Goal: Information Seeking & Learning: Learn about a topic

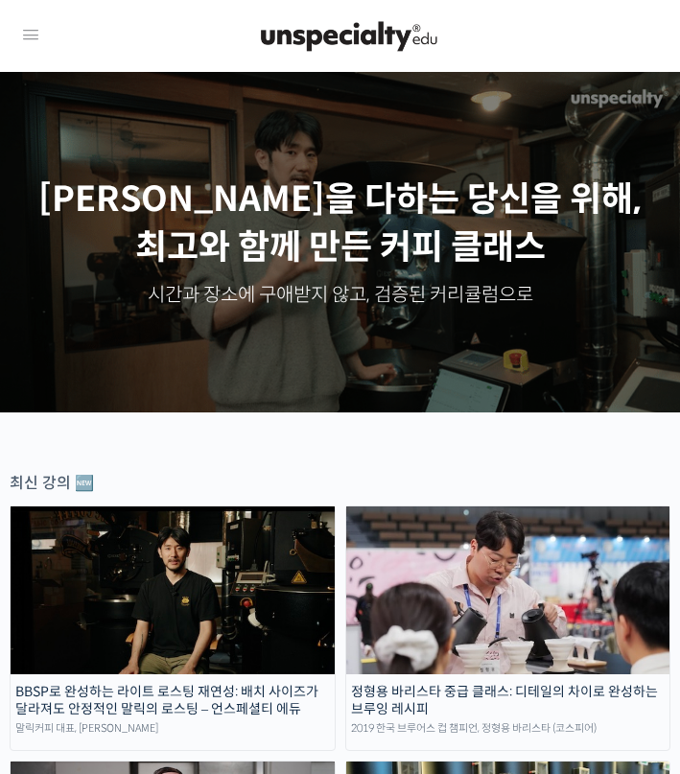
click at [35, 35] on icon at bounding box center [30, 35] width 23 height 23
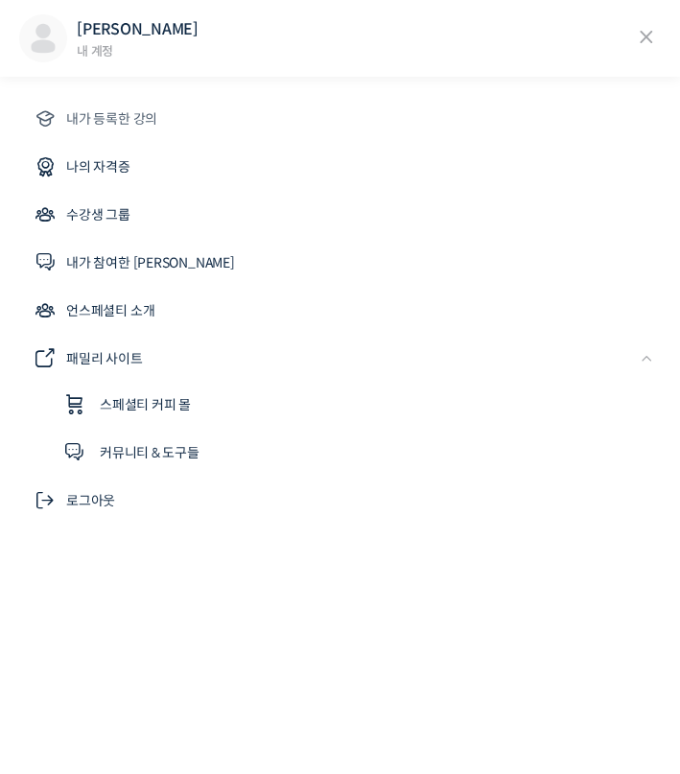
click at [107, 106] on link "내가 등록한 강의" at bounding box center [340, 119] width 642 height 46
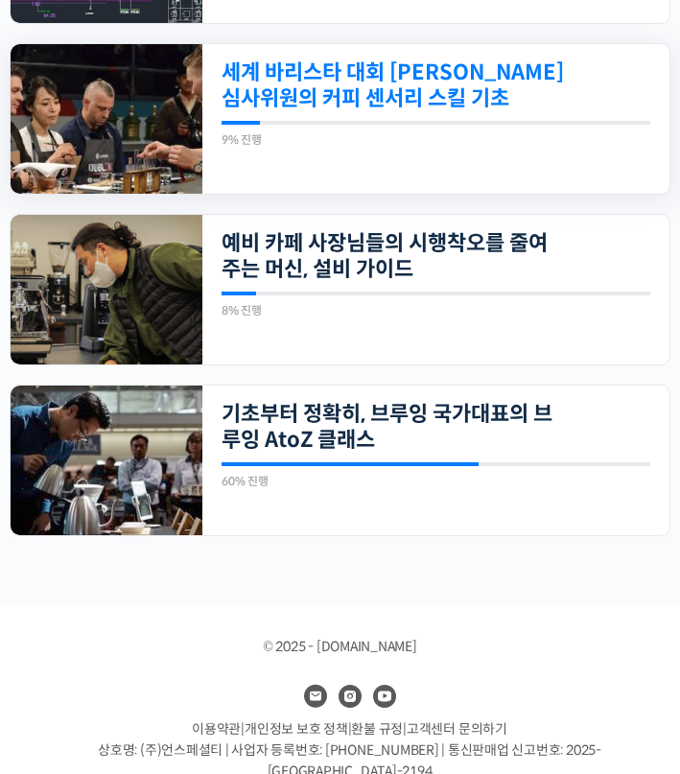
scroll to position [707, 0]
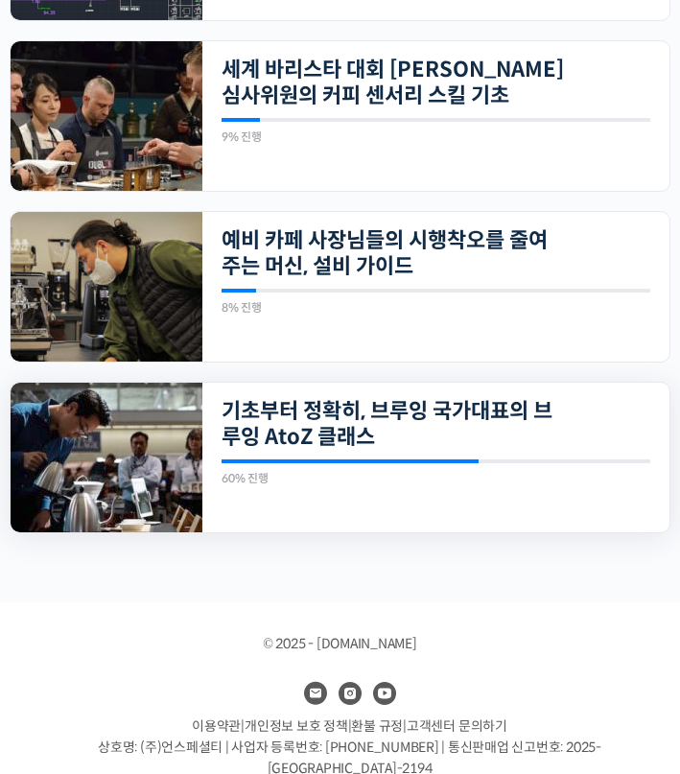
click at [344, 394] on div "23개의 수업 기초부터 정확히, 브루잉 국가대표의 브루잉 AtoZ 클래스 60% 진행 최근 활동: 2025년 08월 13일 7:10 오후 정형…" at bounding box center [435, 458] width 467 height 150
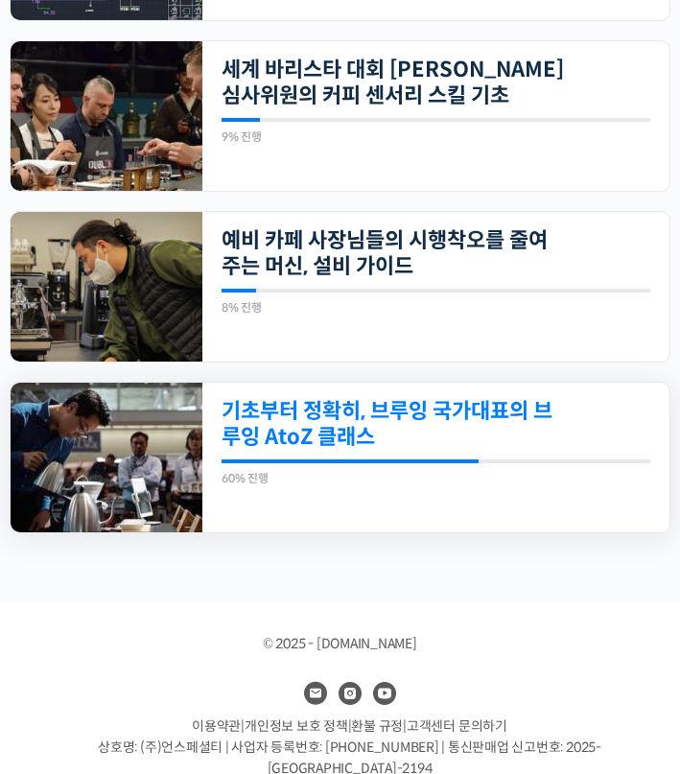
click at [351, 441] on link "기초부터 정확히, 브루잉 국가대표의 브루잉 AtoZ 클래스" at bounding box center [393, 424] width 343 height 53
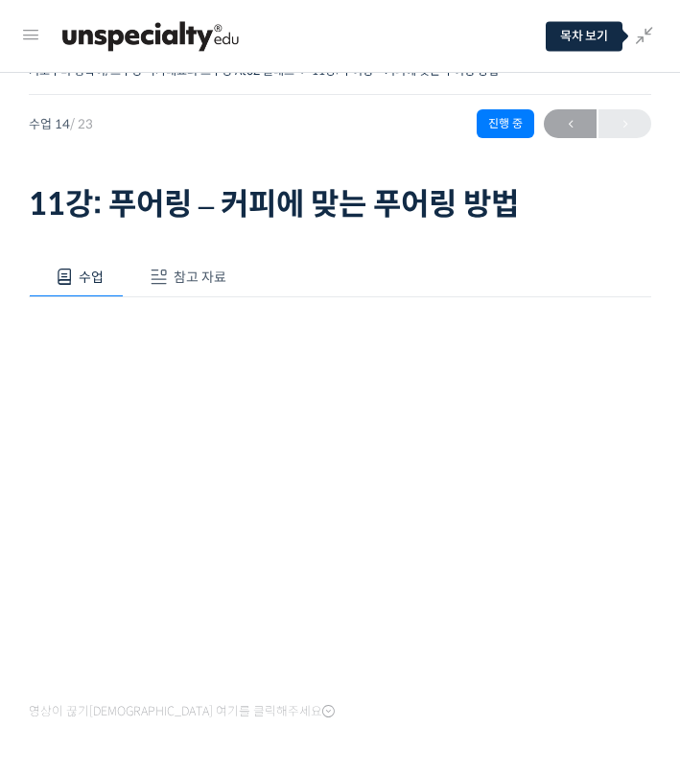
click at [564, 35] on div at bounding box center [316, 37] width 549 height 58
click at [653, 38] on icon at bounding box center [644, 36] width 23 height 23
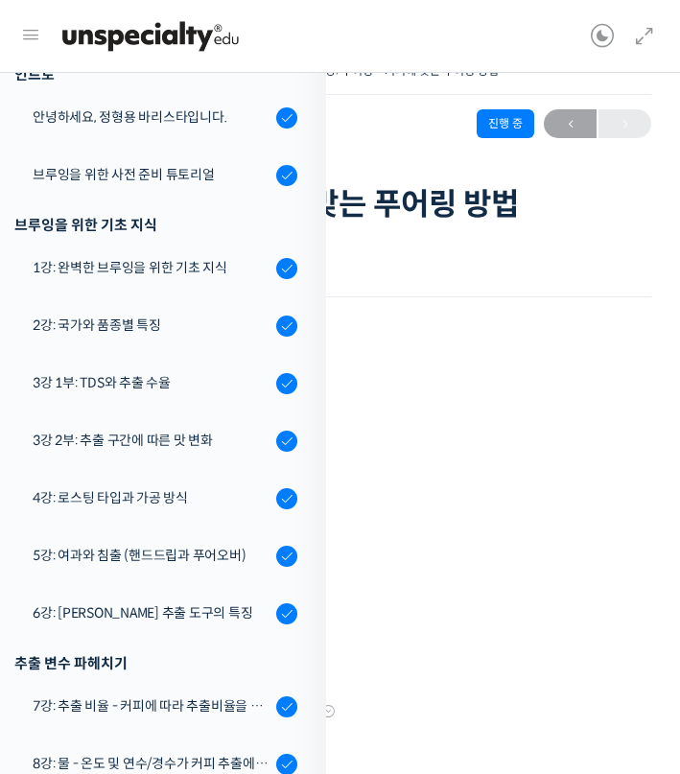
scroll to position [261, 0]
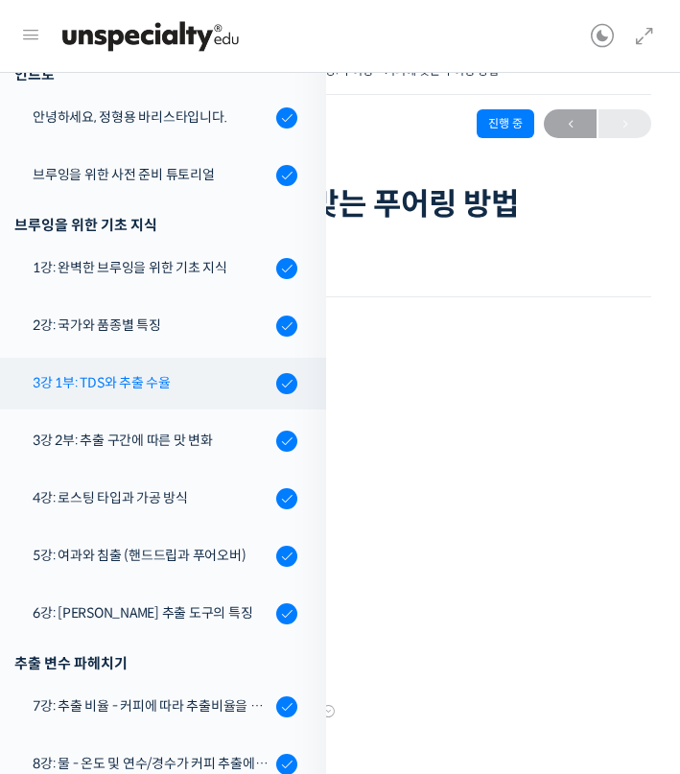
click at [166, 393] on link "3강 1부: TDS와 추출 수율" at bounding box center [158, 384] width 336 height 52
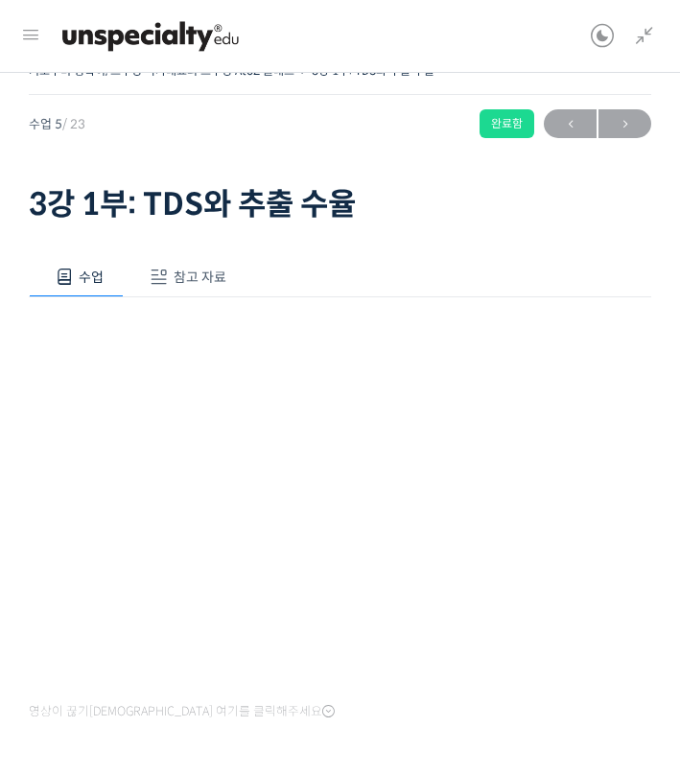
click at [213, 272] on span "참고 자료" at bounding box center [200, 277] width 53 height 17
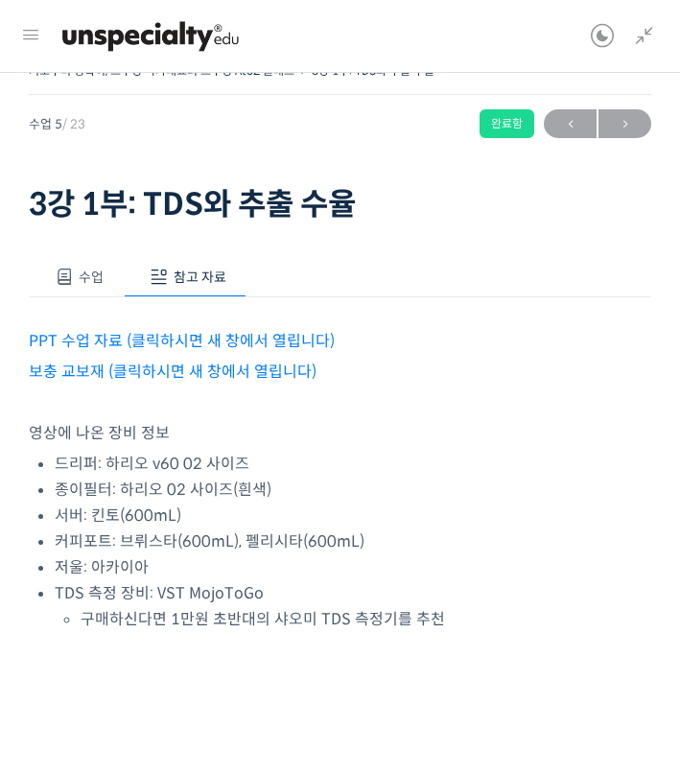
click at [224, 341] on link "PPT 수업 자료 (클릭하시면 새 창에서 열립니다)" at bounding box center [182, 341] width 306 height 20
click at [635, 26] on icon at bounding box center [644, 36] width 23 height 23
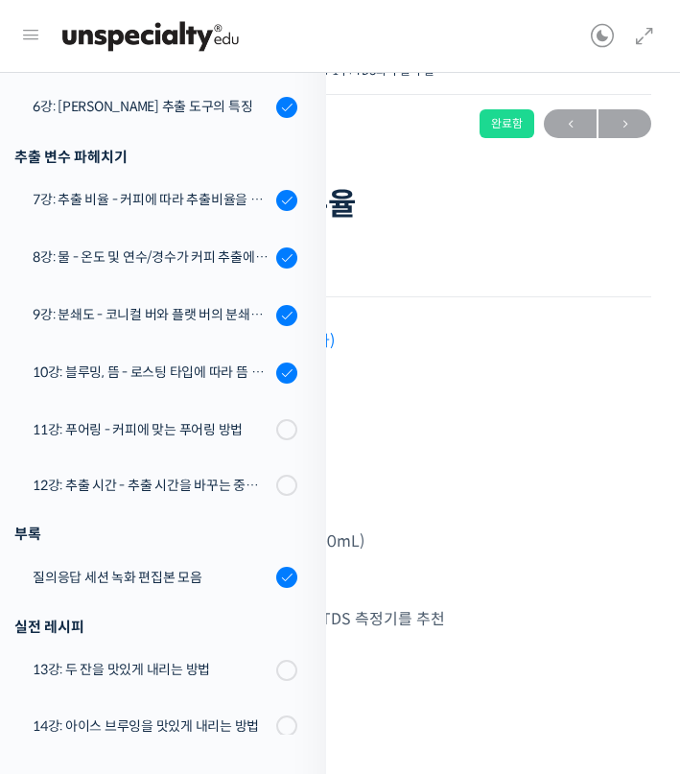
scroll to position [769, 0]
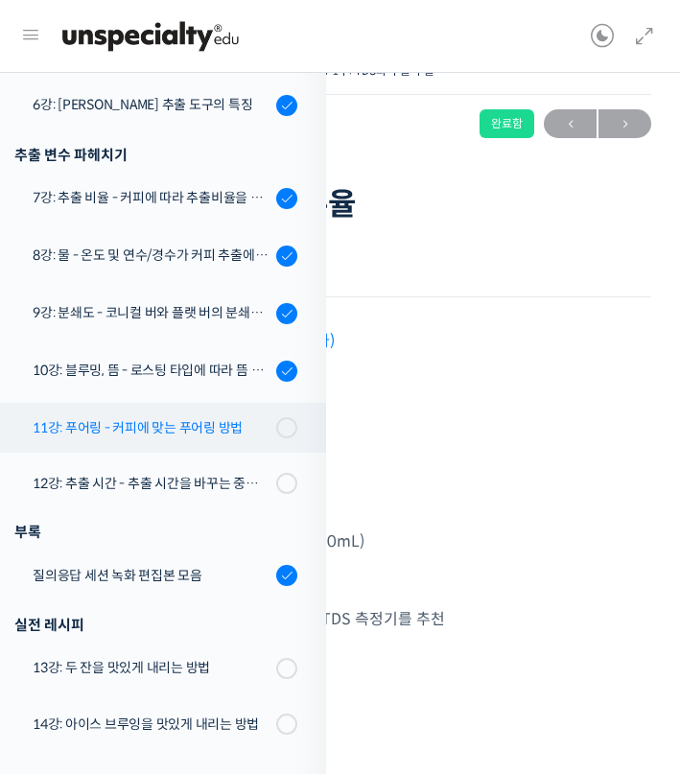
click at [184, 424] on div "11강: 푸어링 - 커피에 맞는 푸어링 방법" at bounding box center [152, 427] width 238 height 21
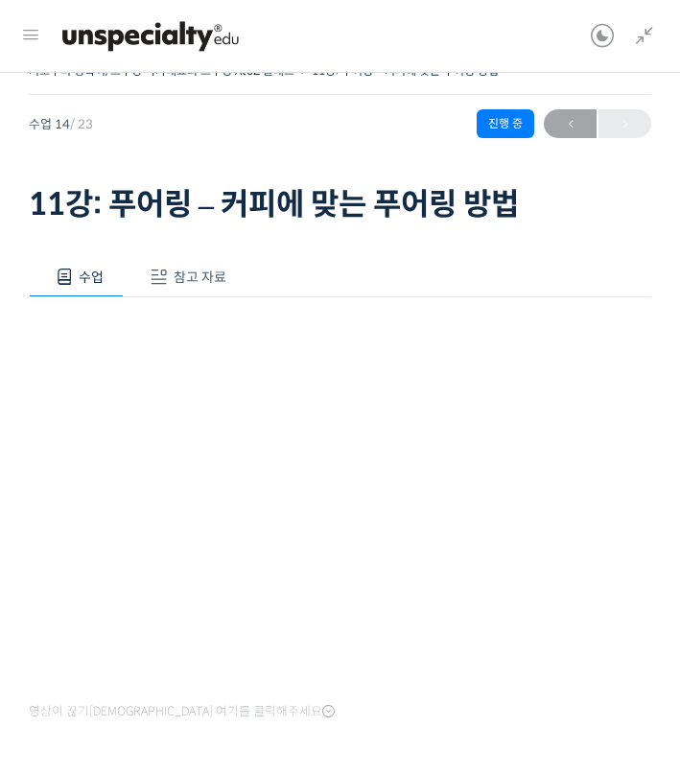
scroll to position [980, 0]
click at [183, 273] on span "참고 자료" at bounding box center [200, 277] width 53 height 17
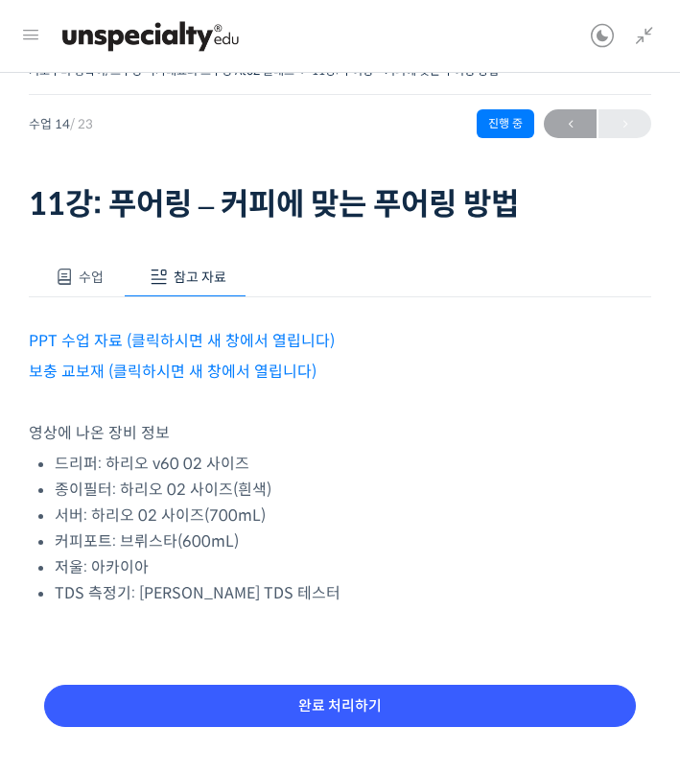
click at [221, 340] on link "PPT 수업 자료 (클릭하시면 새 창에서 열립니다)" at bounding box center [182, 341] width 306 height 20
click at [257, 367] on link "보충 교보재 (클릭하시면 새 창에서 열립니다)" at bounding box center [173, 372] width 288 height 20
click at [93, 259] on button "수업" at bounding box center [76, 277] width 95 height 40
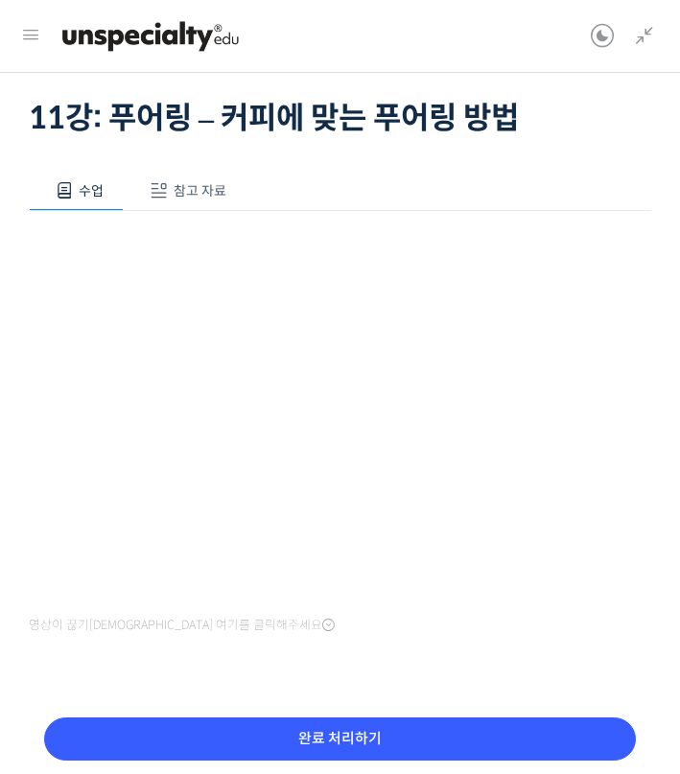
scroll to position [126, 0]
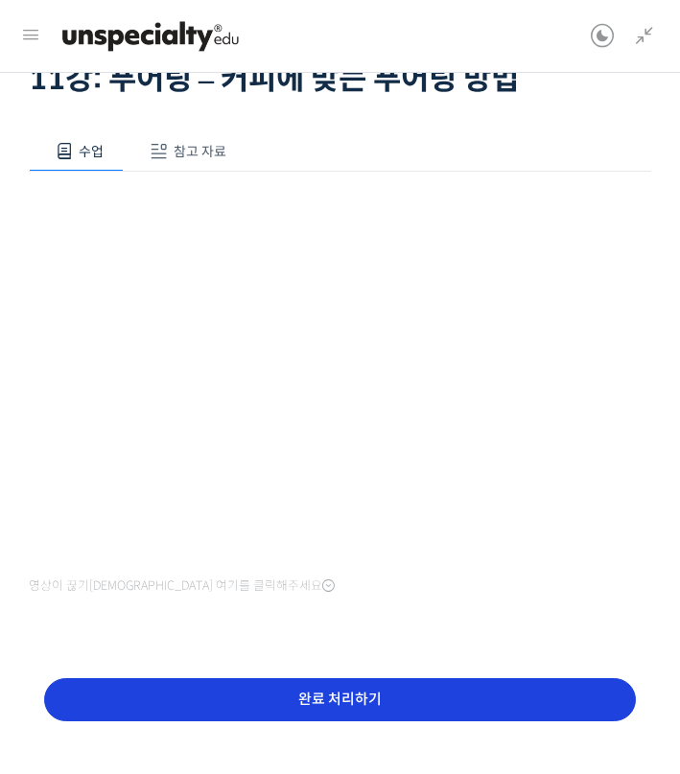
click at [458, 703] on input "완료 처리하기" at bounding box center [340, 699] width 592 height 43
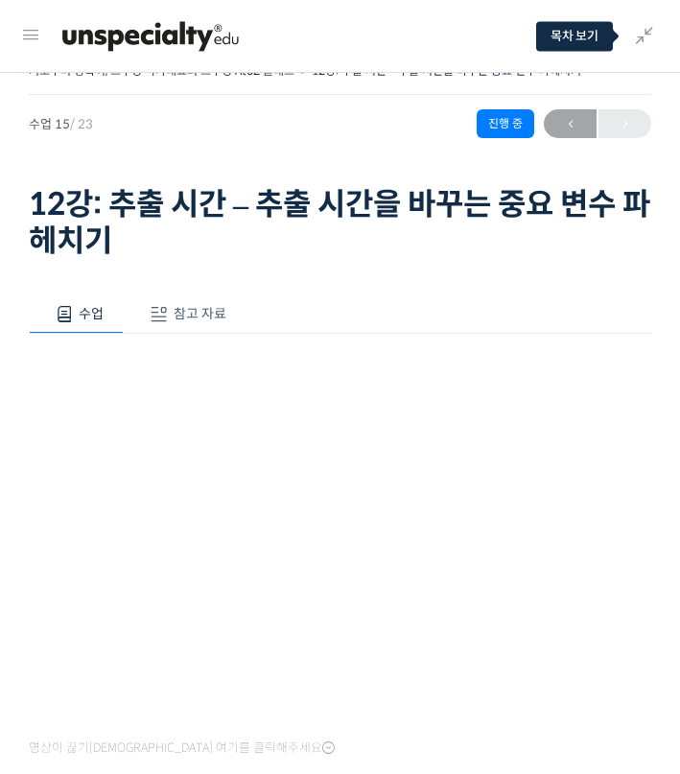
click at [648, 31] on icon at bounding box center [644, 36] width 23 height 23
